Goal: Use online tool/utility: Utilize a website feature to perform a specific function

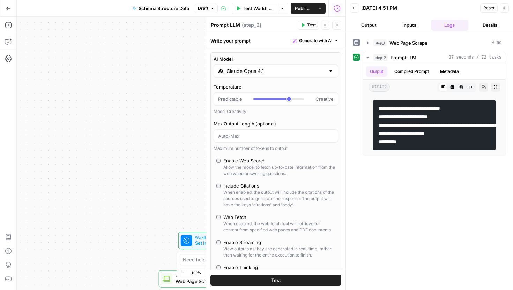
click at [327, 259] on div "AI Model [PERSON_NAME] Opus 4.1 Temperature Predictable Creative Model Creativi…" at bounding box center [275, 186] width 131 height 268
click at [311, 282] on button "Test" at bounding box center [275, 280] width 131 height 11
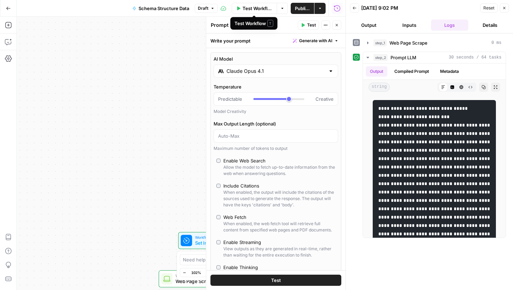
click at [258, 10] on span "Test Workflow" at bounding box center [257, 8] width 30 height 7
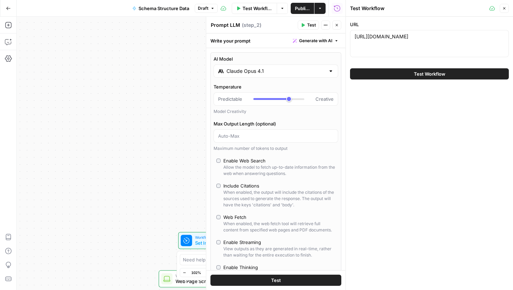
click at [420, 72] on span "Test Workflow" at bounding box center [429, 73] width 31 height 7
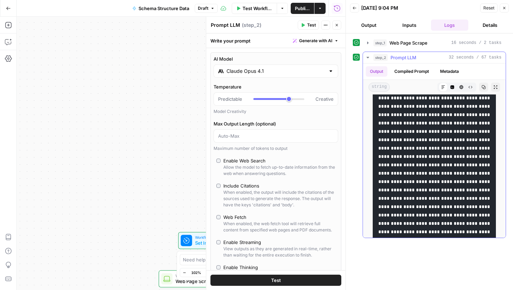
scroll to position [680, 0]
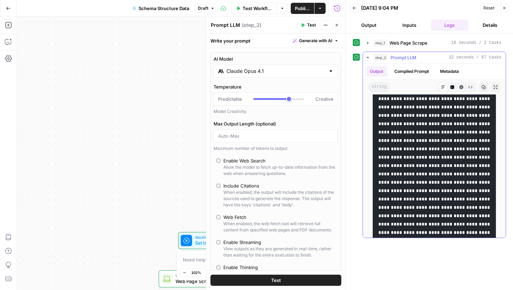
click at [484, 88] on icon "button" at bounding box center [483, 87] width 4 height 4
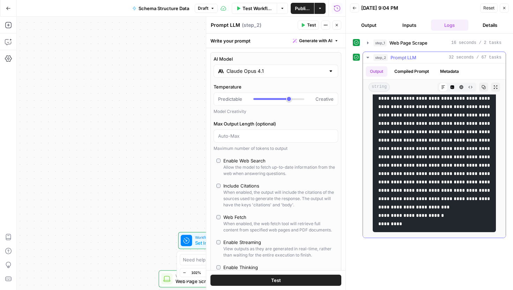
scroll to position [1057, 0]
click at [485, 86] on icon "button" at bounding box center [483, 87] width 4 height 4
click at [504, 6] on icon "button" at bounding box center [504, 8] width 4 height 4
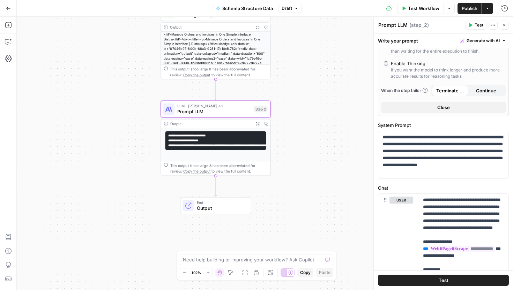
scroll to position [0, 0]
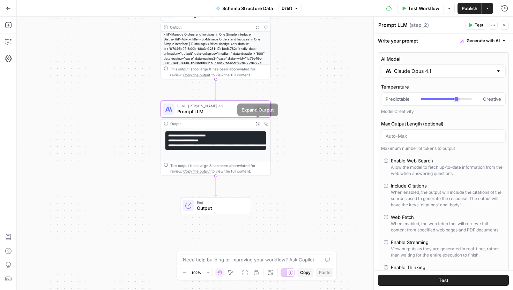
click at [264, 122] on icon "button" at bounding box center [265, 123] width 3 height 3
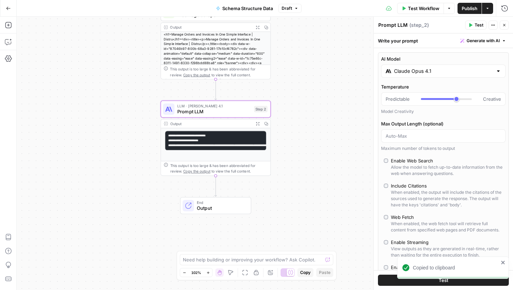
click at [229, 110] on span "Prompt LLM" at bounding box center [214, 111] width 74 height 7
click at [223, 112] on span "Prompt LLM" at bounding box center [214, 111] width 74 height 7
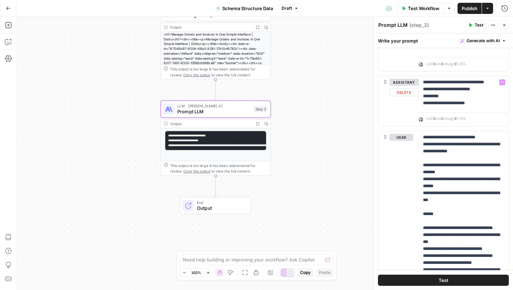
scroll to position [631, 0]
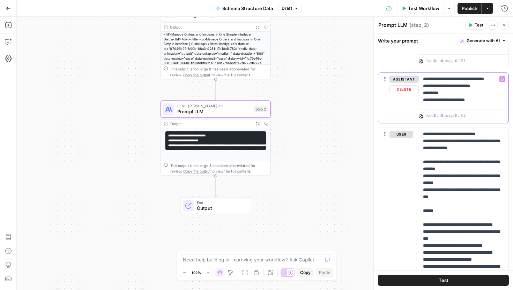
click at [487, 100] on p "**********" at bounding box center [463, 90] width 81 height 28
click at [422, 86] on div "**********" at bounding box center [464, 89] width 90 height 33
drag, startPoint x: 489, startPoint y: 100, endPoint x: 421, endPoint y: 97, distance: 68.8
click at [421, 97] on div "**********" at bounding box center [464, 89] width 90 height 33
click at [474, 98] on p "**********" at bounding box center [463, 90] width 81 height 28
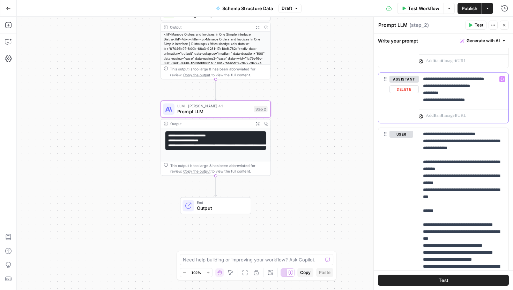
drag, startPoint x: 487, startPoint y: 98, endPoint x: 435, endPoint y: 100, distance: 51.3
click at [435, 100] on p "**********" at bounding box center [463, 90] width 81 height 28
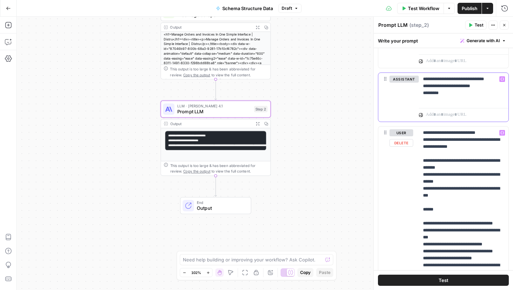
scroll to position [0, 0]
drag, startPoint x: 422, startPoint y: 133, endPoint x: 487, endPoint y: 269, distance: 151.0
click at [487, 269] on div "**********" at bounding box center [464, 269] width 90 height 284
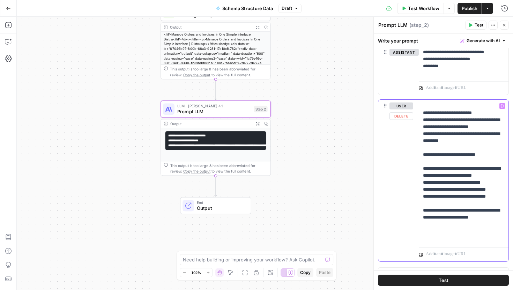
scroll to position [668, 0]
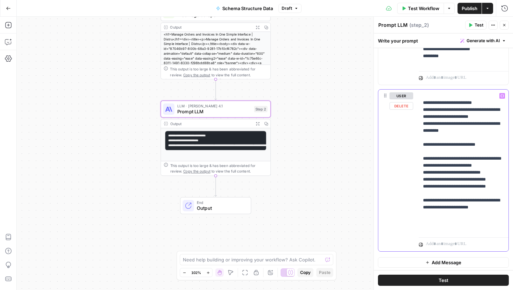
drag, startPoint x: 498, startPoint y: 229, endPoint x: 422, endPoint y: 88, distance: 160.0
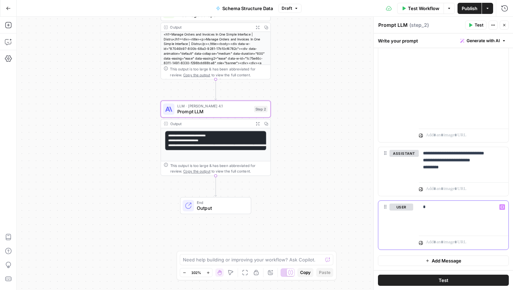
scroll to position [556, 0]
click at [447, 280] on span "Test" at bounding box center [444, 280] width 10 height 7
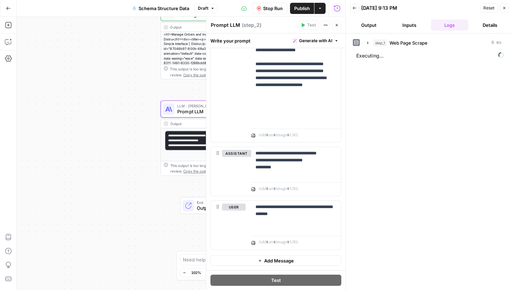
scroll to position [182, 0]
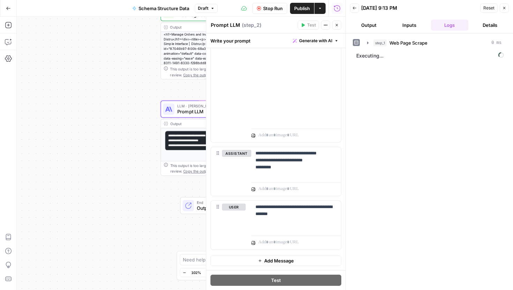
click at [490, 22] on button "Details" at bounding box center [490, 25] width 38 height 11
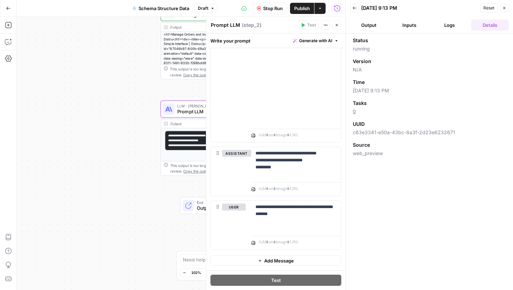
click at [451, 25] on button "Logs" at bounding box center [450, 25] width 38 height 11
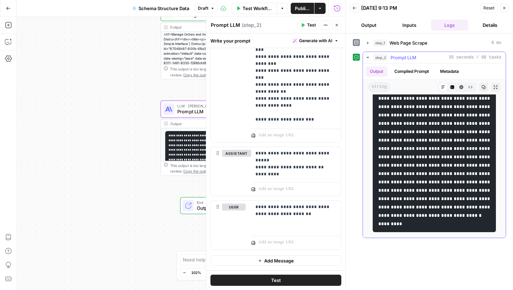
scroll to position [1341, 0]
click at [484, 87] on icon "button" at bounding box center [484, 87] width 4 height 4
click at [309, 10] on span "Publish" at bounding box center [302, 8] width 15 height 7
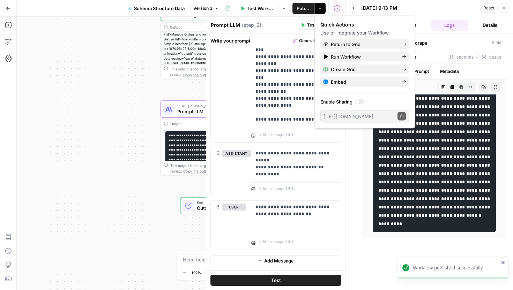
click at [504, 7] on icon "button" at bounding box center [504, 8] width 4 height 4
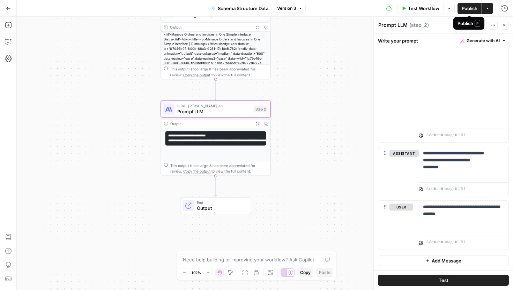
click at [473, 9] on span "Publish" at bounding box center [470, 8] width 16 height 7
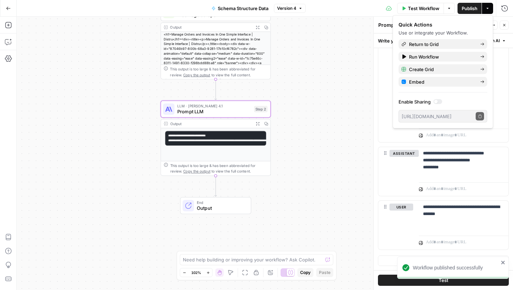
click at [6, 7] on icon "button" at bounding box center [8, 8] width 5 height 5
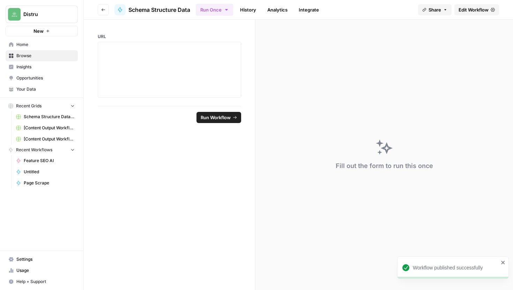
click at [98, 11] on button "Go back" at bounding box center [103, 9] width 11 height 11
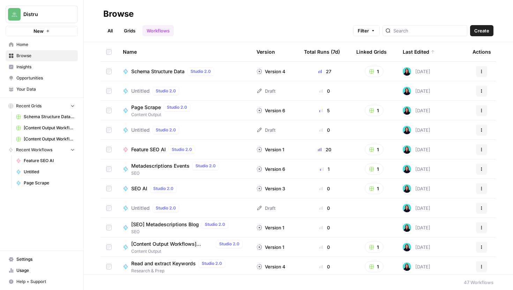
click at [128, 30] on link "Grids" at bounding box center [130, 30] width 20 height 11
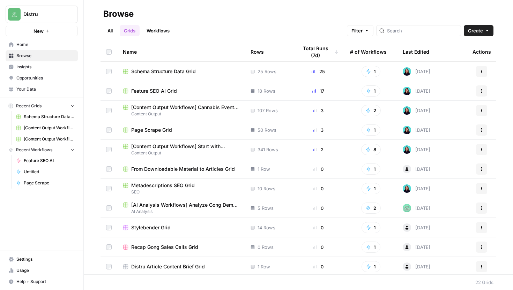
click at [184, 73] on span "Schema Structure Data Grid" at bounding box center [163, 71] width 65 height 7
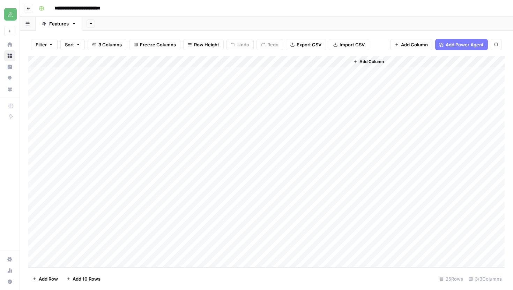
click at [281, 63] on div "Add Column" at bounding box center [266, 162] width 476 height 212
click at [288, 77] on span "All Rows" at bounding box center [305, 77] width 44 height 7
